Goal: Task Accomplishment & Management: Manage account settings

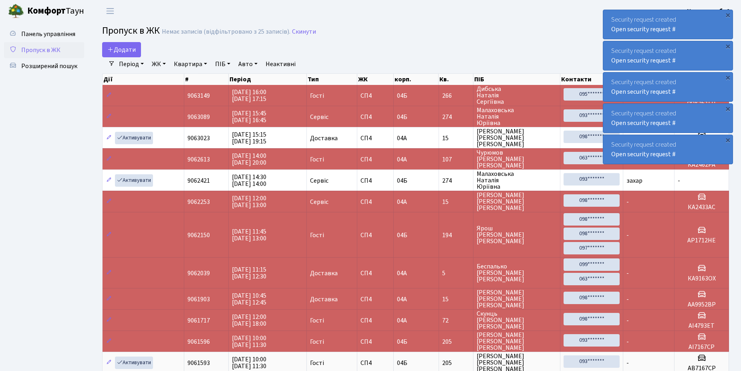
select select "25"
click at [39, 67] on span "Розширений пошук" at bounding box center [49, 66] width 56 height 9
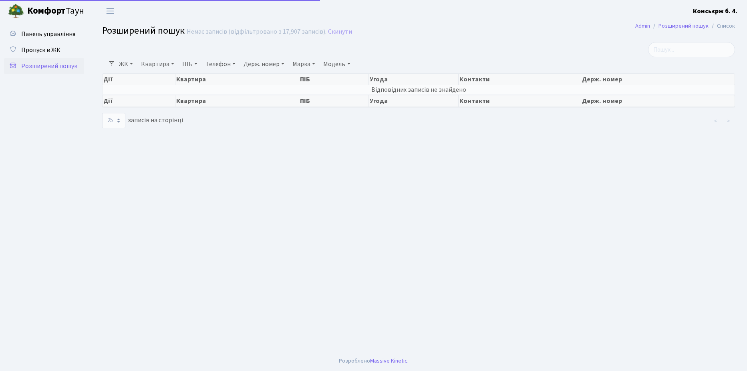
select select "25"
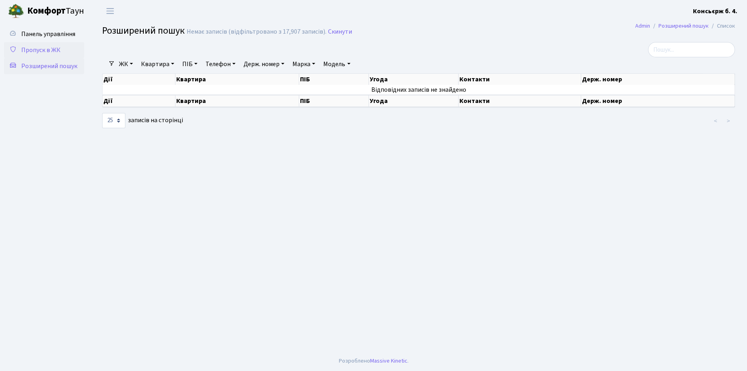
click at [40, 49] on span "Пропуск в ЖК" at bounding box center [40, 50] width 39 height 9
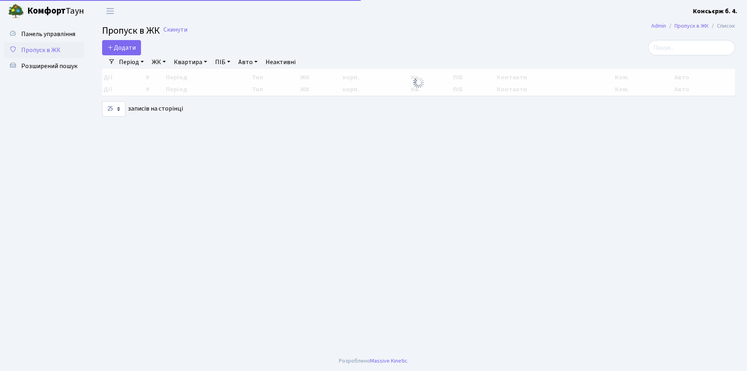
select select "25"
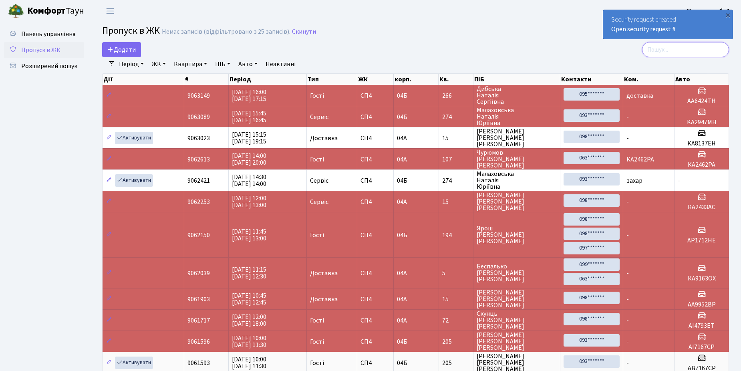
click at [676, 48] on input "search" at bounding box center [685, 49] width 87 height 15
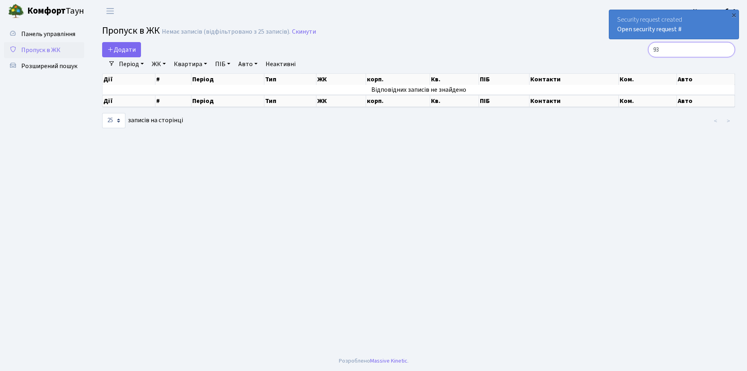
type input "9"
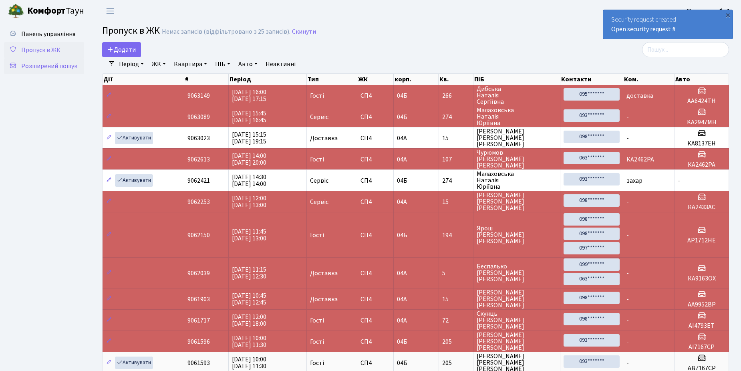
click at [32, 64] on span "Розширений пошук" at bounding box center [49, 66] width 56 height 9
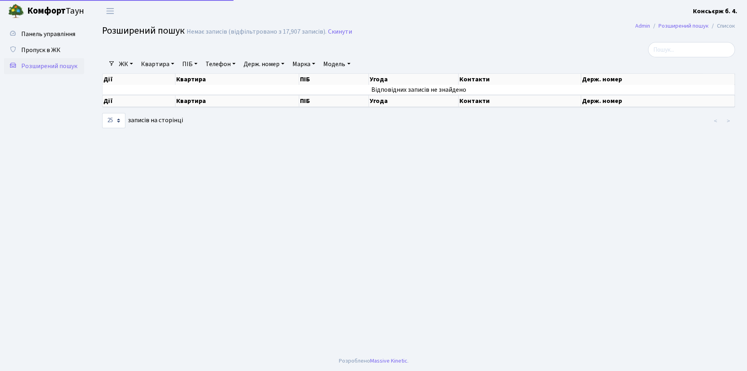
select select "25"
click at [686, 48] on input "search" at bounding box center [691, 49] width 87 height 15
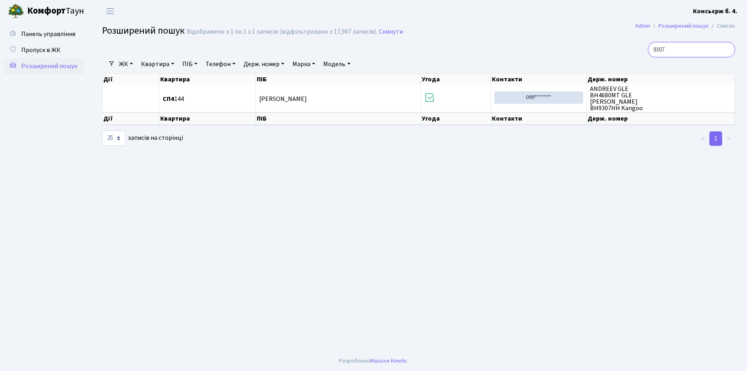
type input "9307"
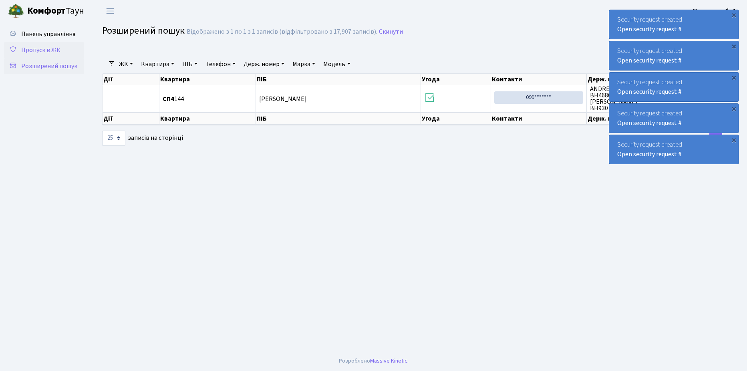
click at [48, 52] on span "Пропуск в ЖК" at bounding box center [40, 50] width 39 height 9
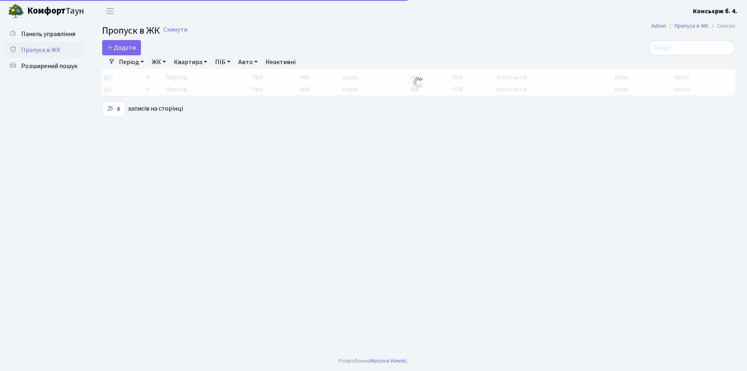
select select "25"
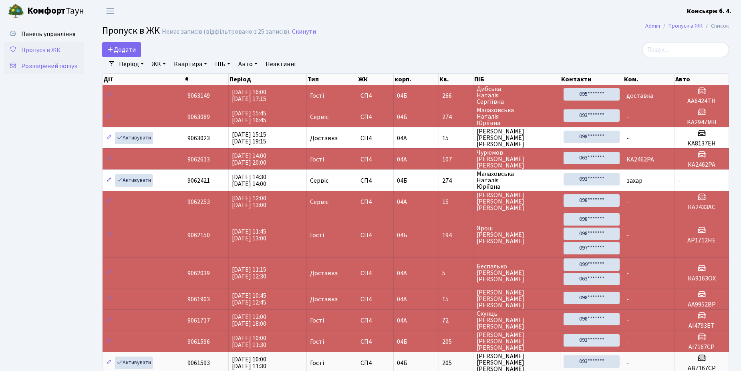
click at [52, 67] on span "Розширений пошук" at bounding box center [49, 66] width 56 height 9
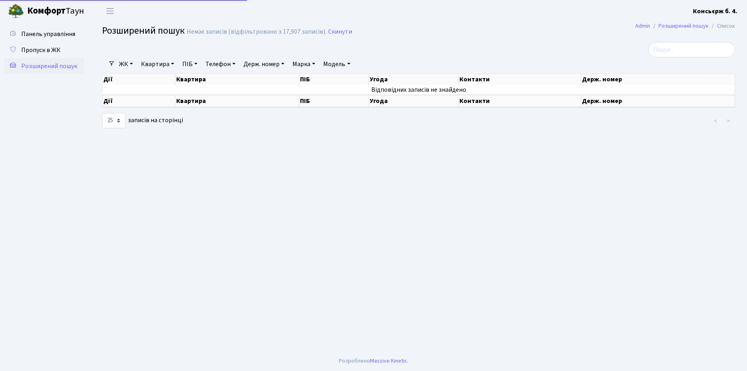
select select "25"
click at [45, 51] on span "Пропуск в ЖК" at bounding box center [40, 50] width 39 height 9
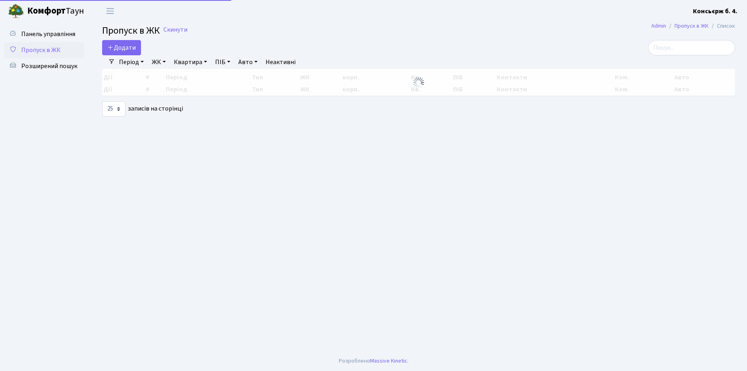
select select "25"
click at [50, 28] on link "Панель управління" at bounding box center [44, 34] width 80 height 16
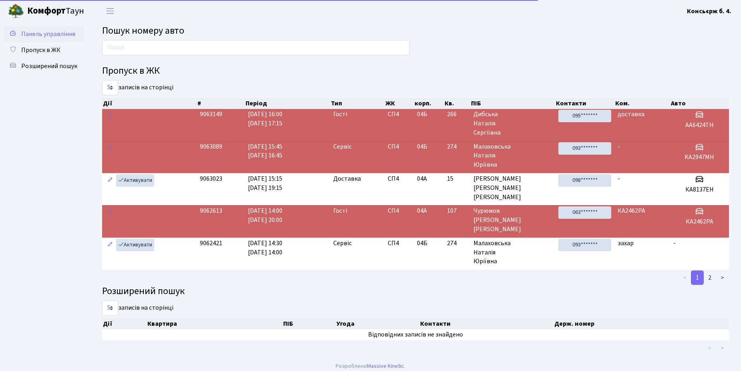
click at [49, 37] on span "Панель управління" at bounding box center [48, 34] width 54 height 9
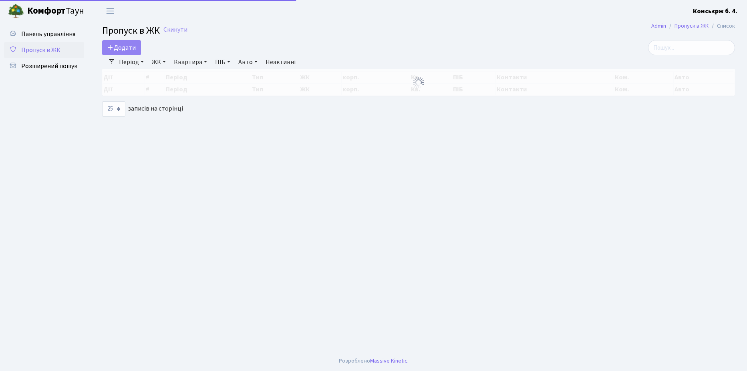
select select "25"
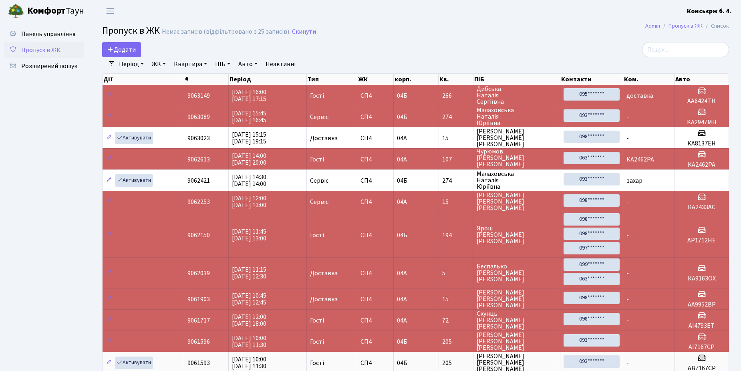
scroll to position [1, 0]
click at [375, 125] on td "СП4" at bounding box center [375, 116] width 36 height 21
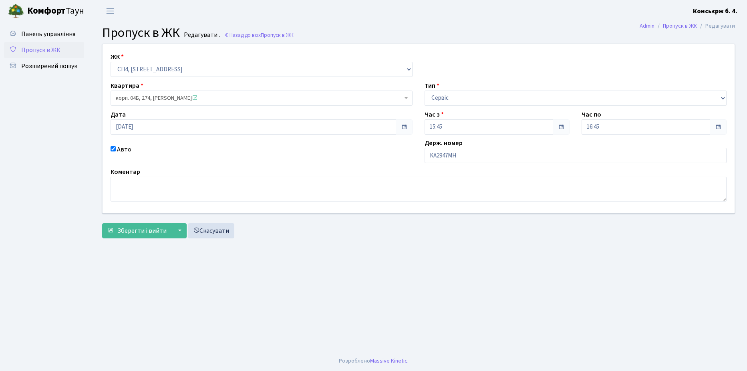
click at [44, 48] on span "Пропуск в ЖК" at bounding box center [40, 50] width 39 height 9
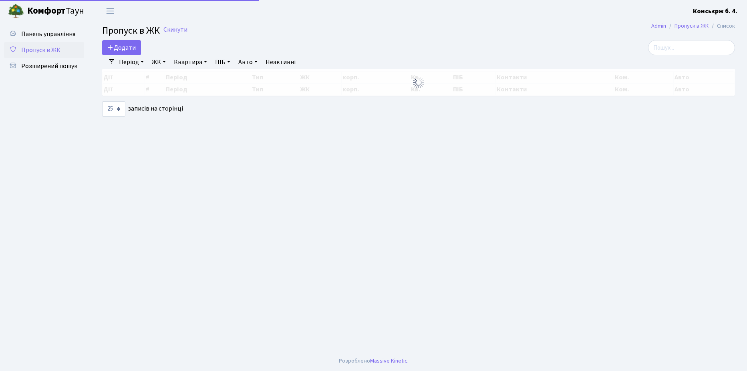
select select "25"
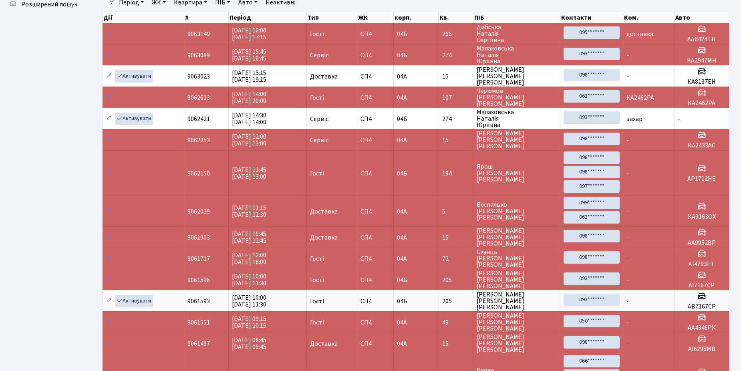
scroll to position [144, 0]
